Goal: Understand process/instructions: Learn how to perform a task or action

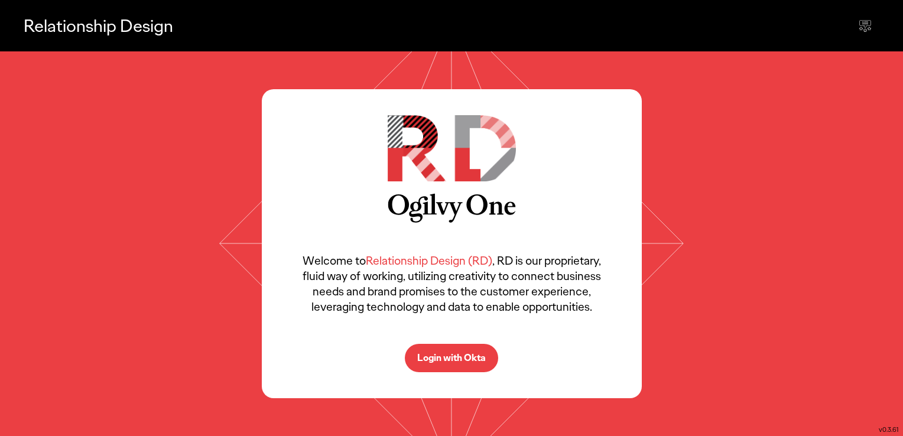
click at [458, 361] on p "Login with Okta" at bounding box center [451, 357] width 69 height 9
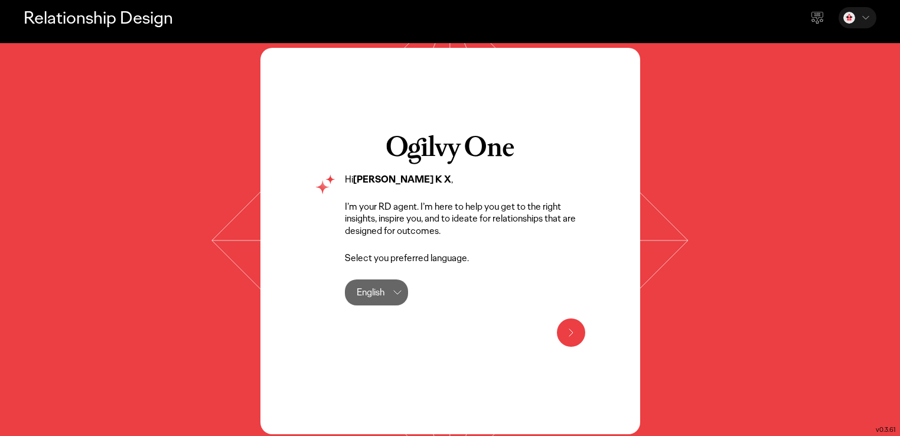
scroll to position [10, 0]
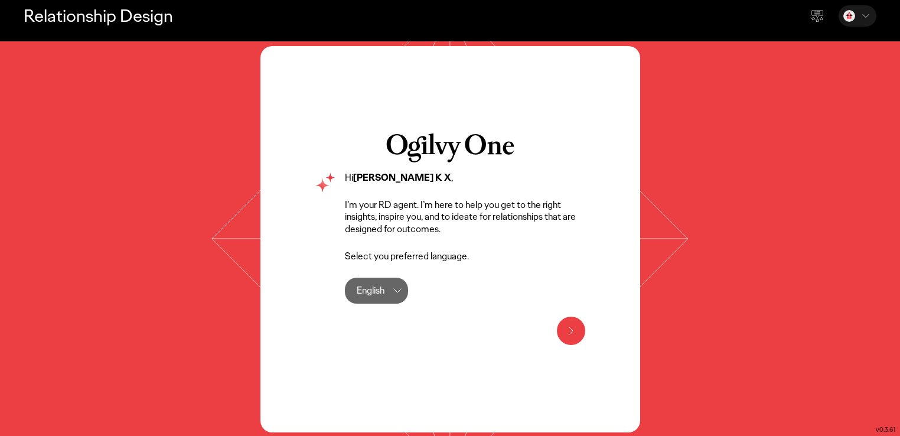
click at [571, 327] on icon at bounding box center [571, 331] width 14 height 14
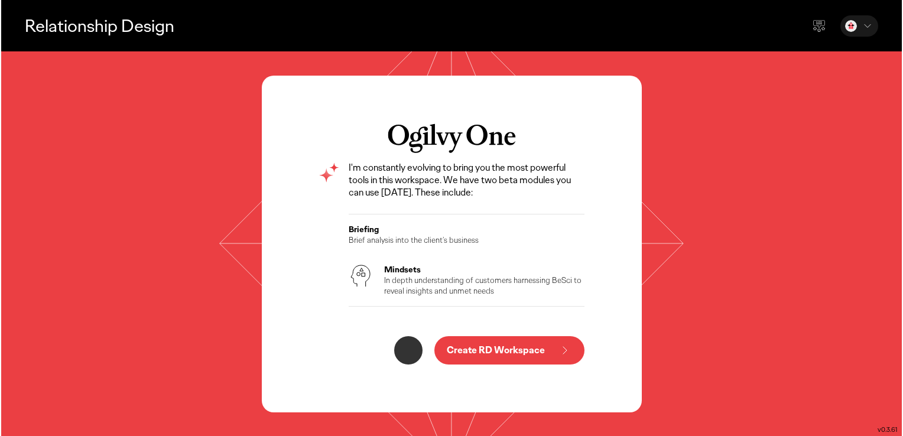
scroll to position [0, 0]
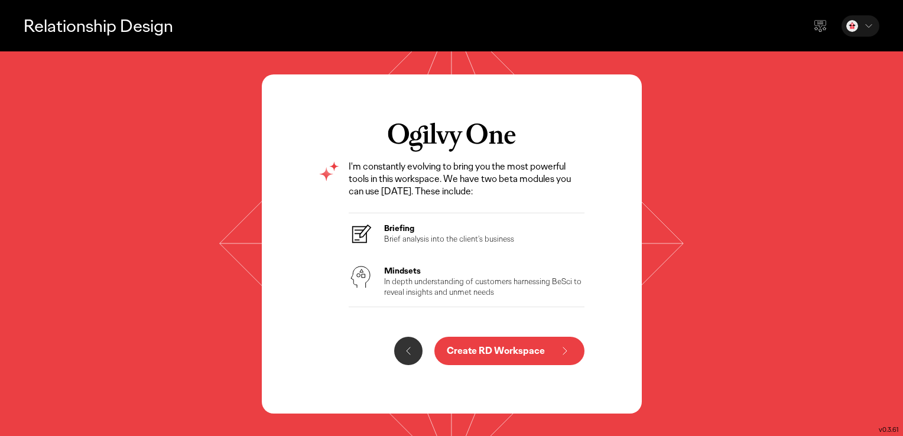
click at [468, 353] on p "Create RD Workspace" at bounding box center [496, 350] width 98 height 9
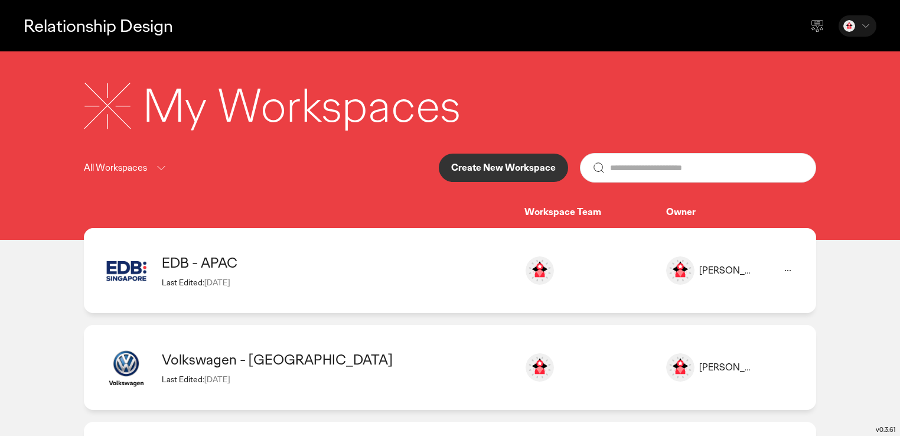
click at [237, 274] on div "EDB - APAC Last Edited: 25 Aug 2025" at bounding box center [337, 270] width 351 height 34
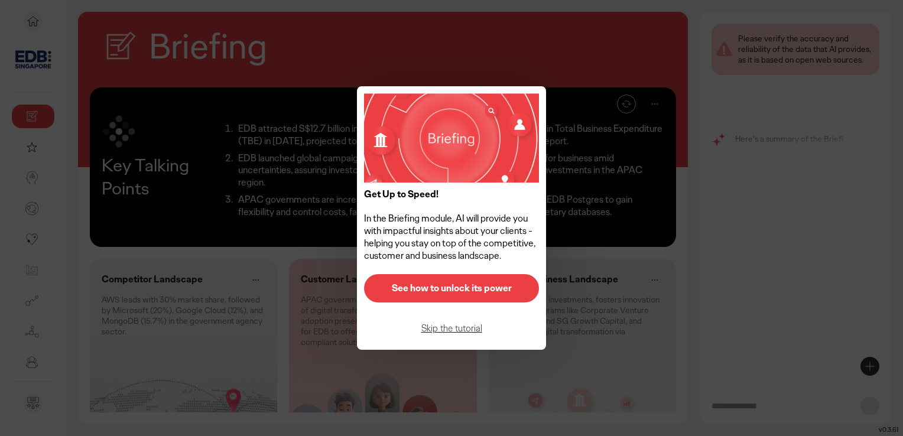
click at [445, 289] on p "See how to unlock its power" at bounding box center [451, 288] width 150 height 9
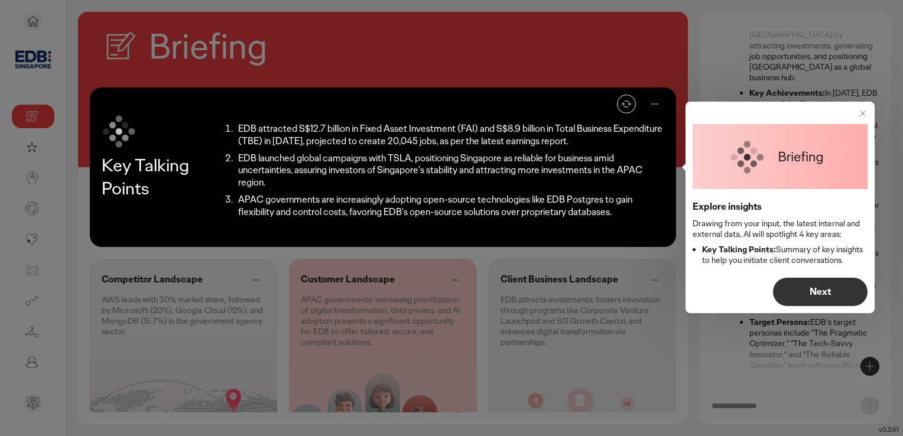
scroll to position [154, 0]
click at [817, 295] on p "Next" at bounding box center [820, 291] width 70 height 9
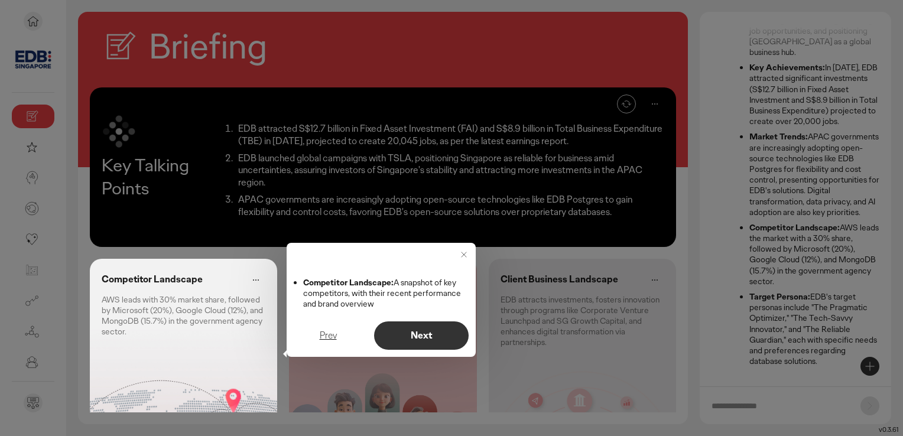
scroll to position [82, 0]
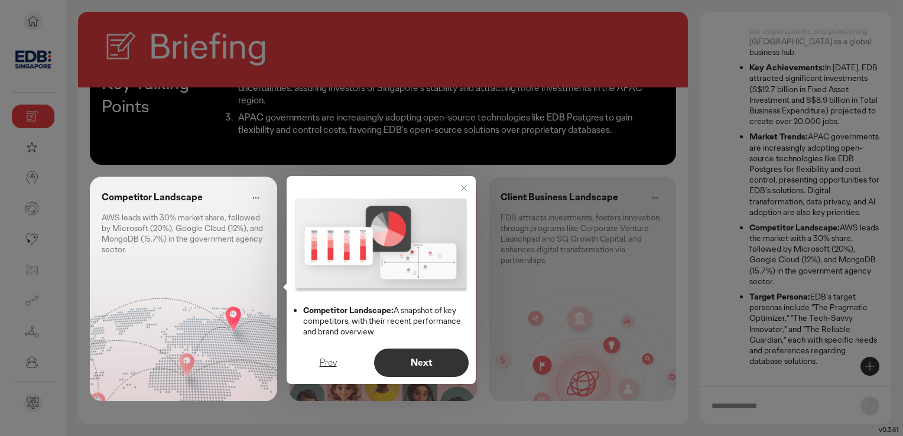
click at [394, 357] on button "Next" at bounding box center [421, 363] width 95 height 28
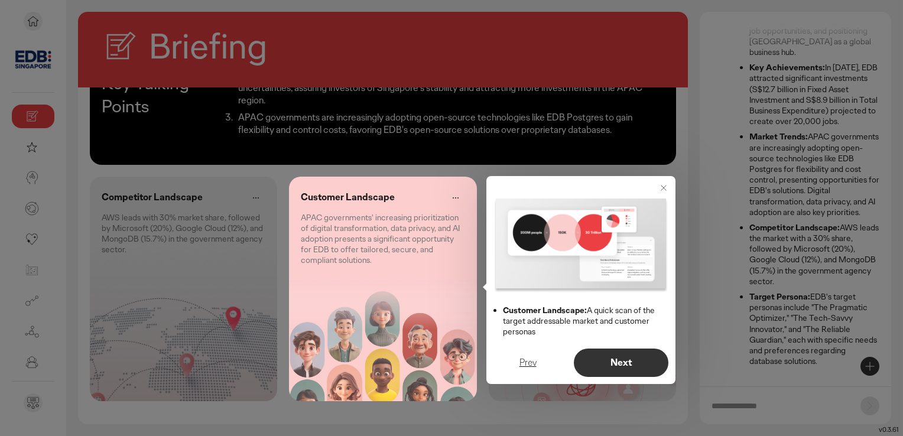
click at [636, 369] on button "Next" at bounding box center [621, 363] width 95 height 28
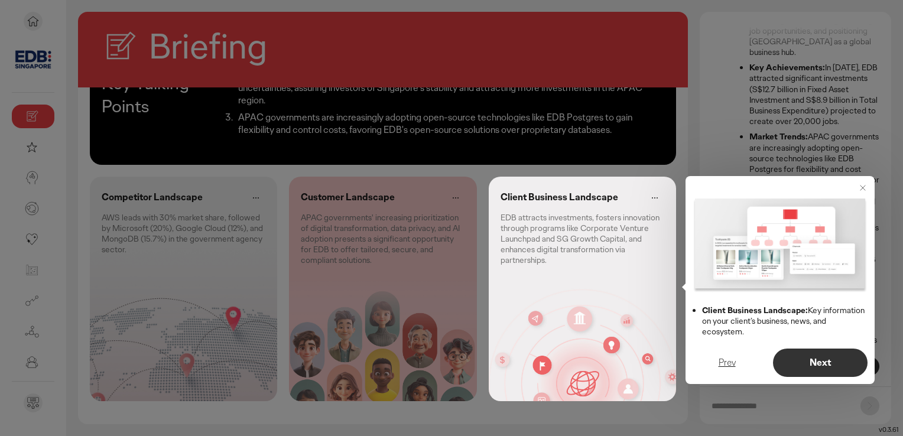
click at [802, 363] on p "Next" at bounding box center [820, 362] width 70 height 9
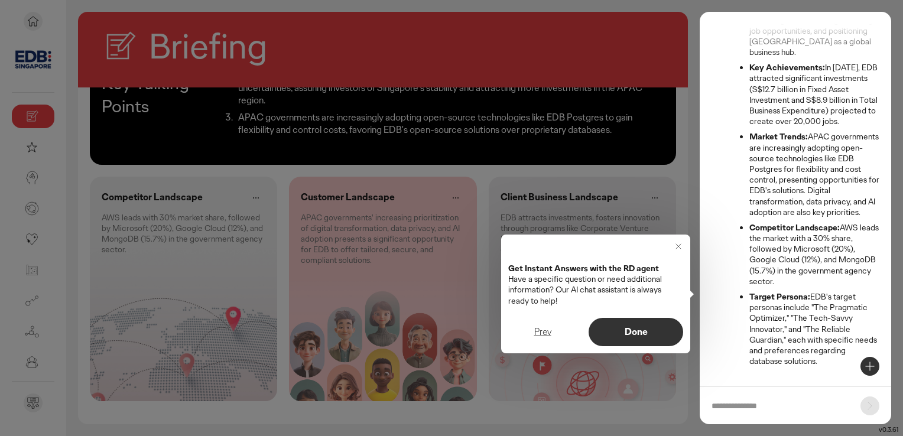
click at [659, 343] on button "Done" at bounding box center [635, 332] width 95 height 28
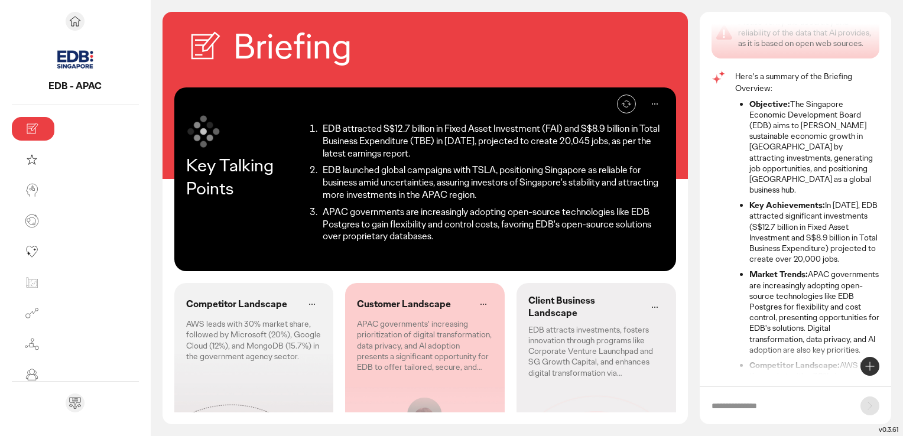
scroll to position [0, 0]
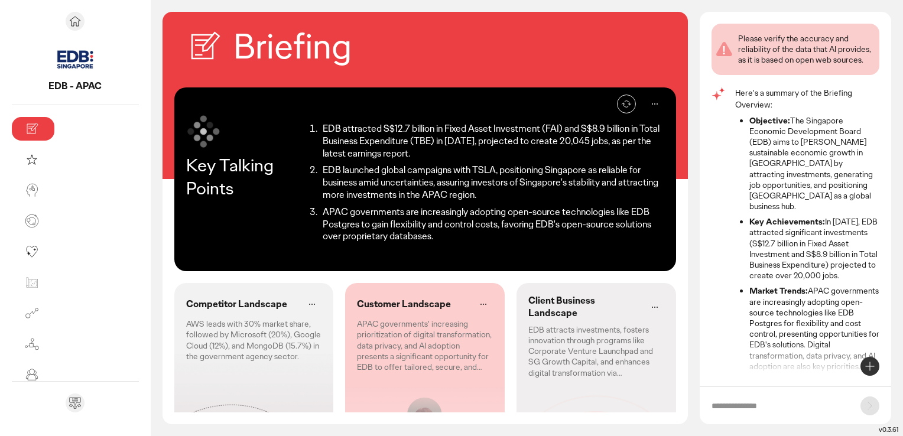
click at [626, 108] on button "Re-generate" at bounding box center [626, 104] width 19 height 19
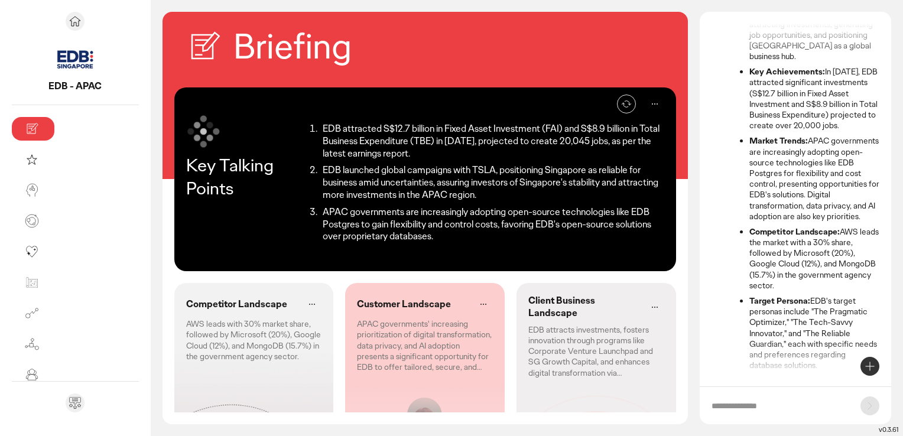
scroll to position [201, 0]
